Goal: Participate in discussion: Engage in conversation with other users on a specific topic

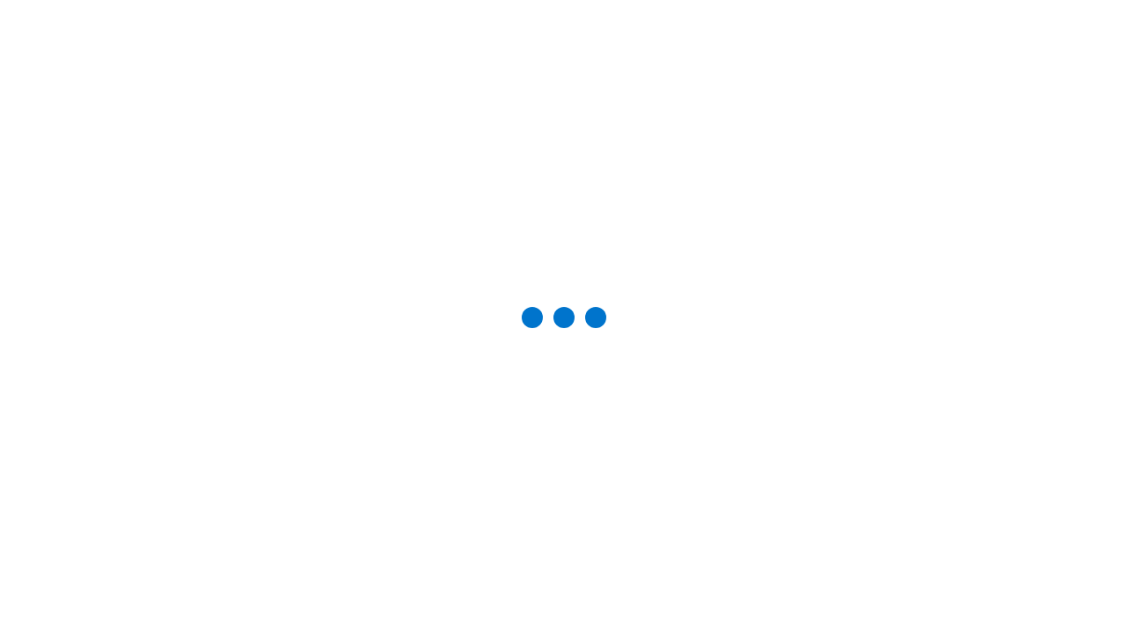
click at [0, 0] on div "Studio Sessions" at bounding box center [0, 0] width 0 height 0
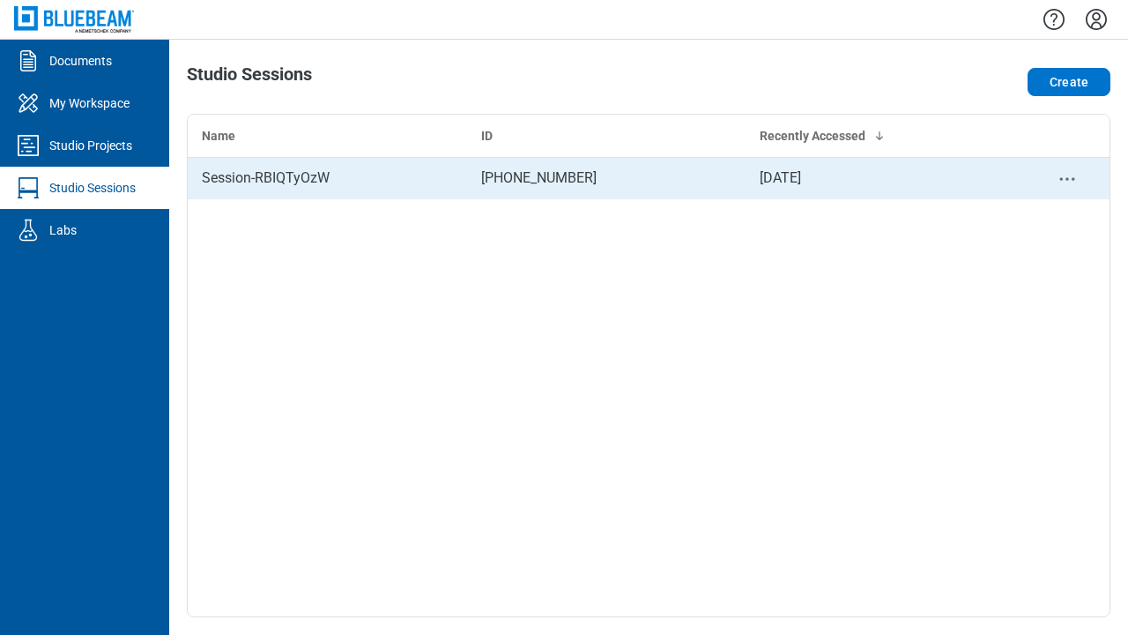
click at [327, 178] on div "Session-RBIQTyOzW" at bounding box center [327, 178] width 251 height 21
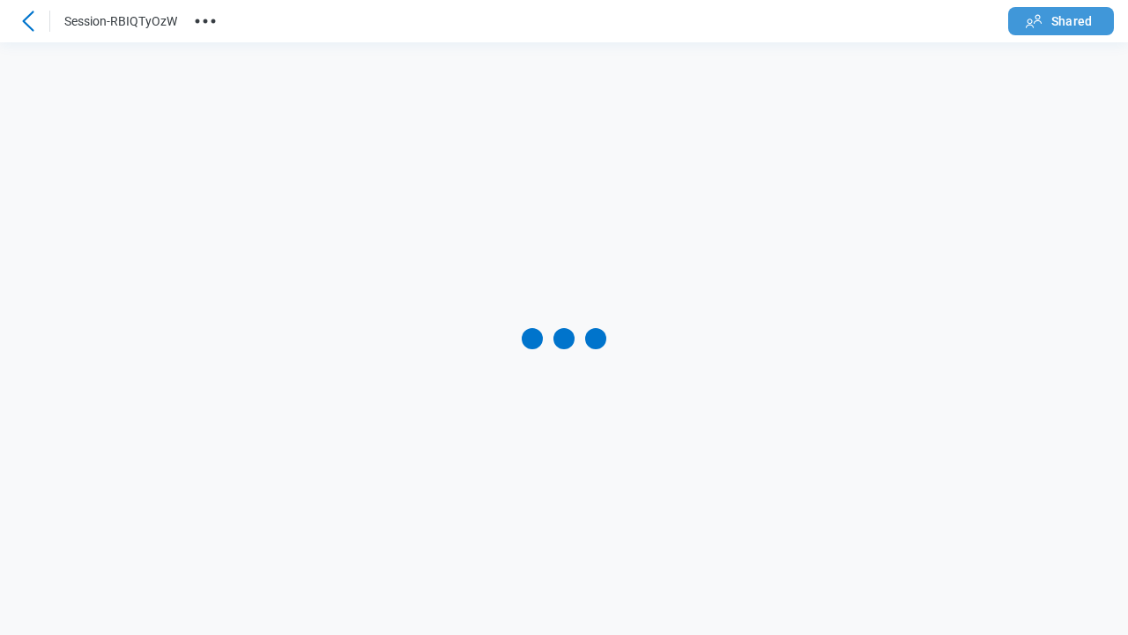
click at [1061, 19] on span "Shared" at bounding box center [1072, 21] width 41 height 18
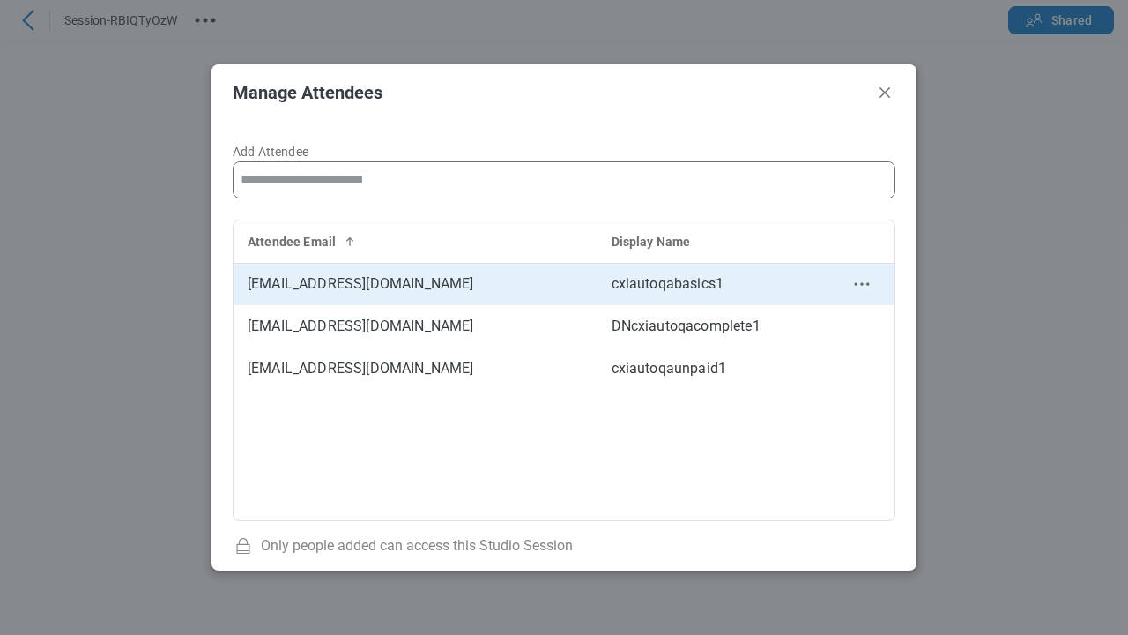
click at [861, 284] on circle "context-menu" at bounding box center [861, 284] width 3 height 3
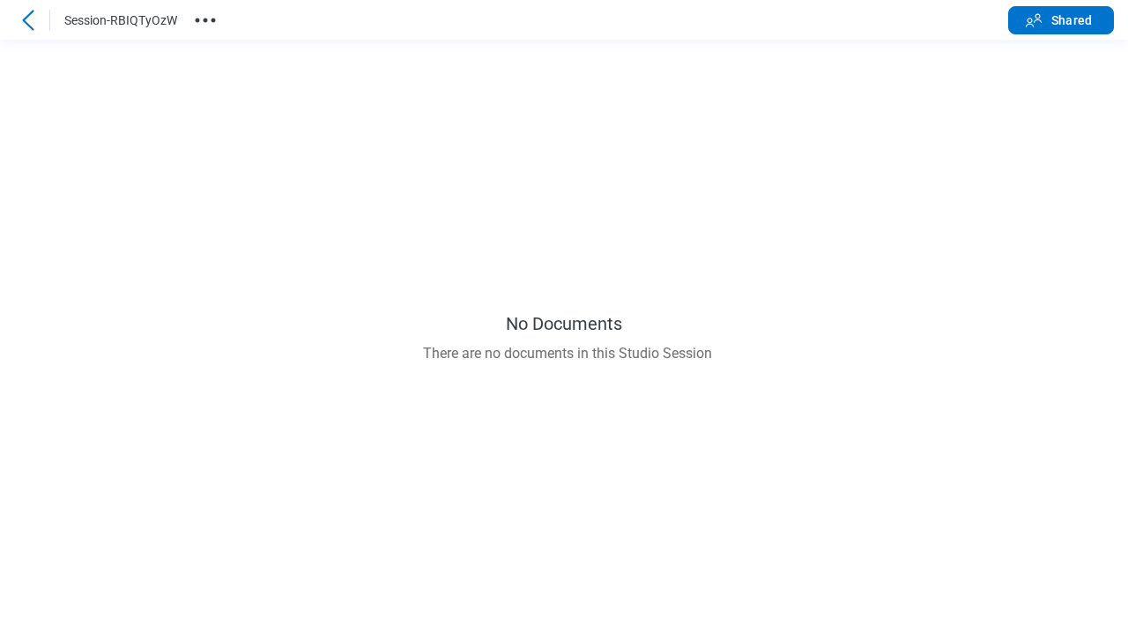
click at [28, 19] on icon at bounding box center [28, 20] width 21 height 21
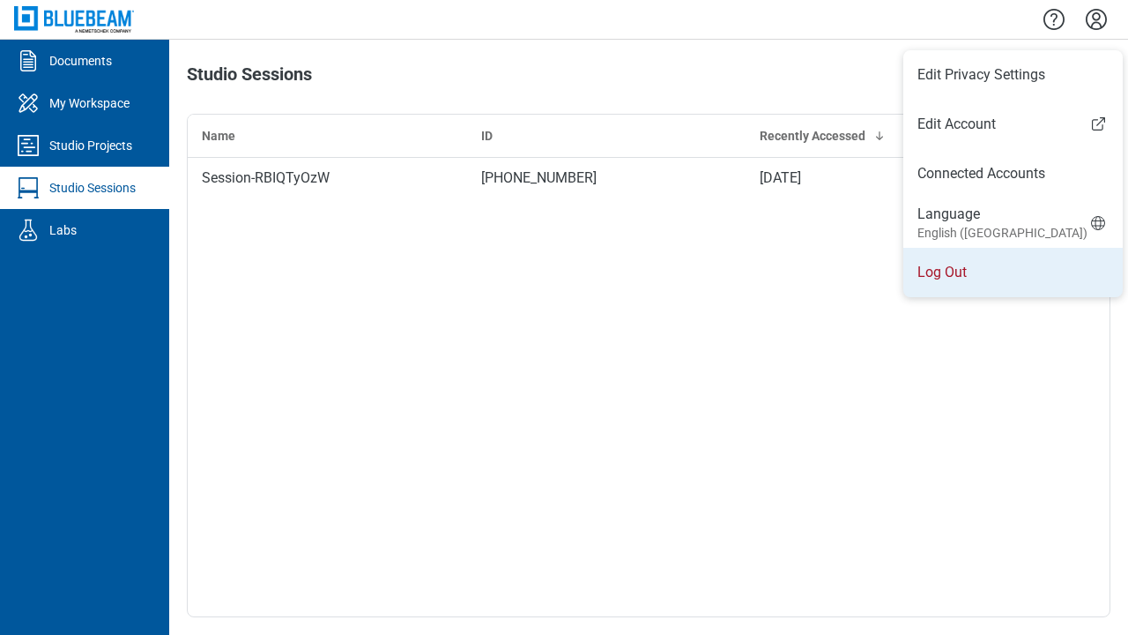
click at [1005, 272] on li "Log Out" at bounding box center [1014, 272] width 220 height 49
